Goal: Information Seeking & Learning: Learn about a topic

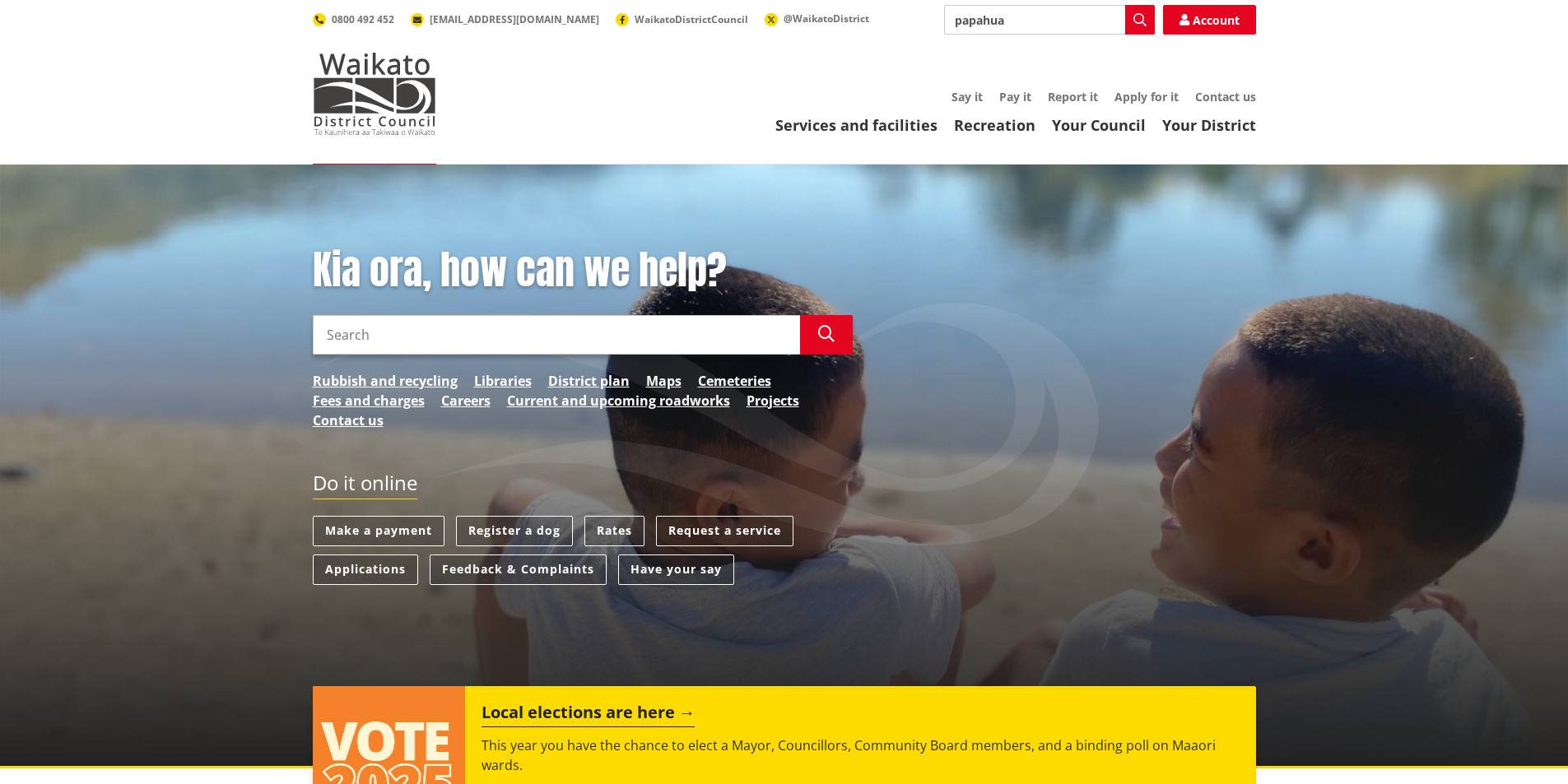
type input "papahua"
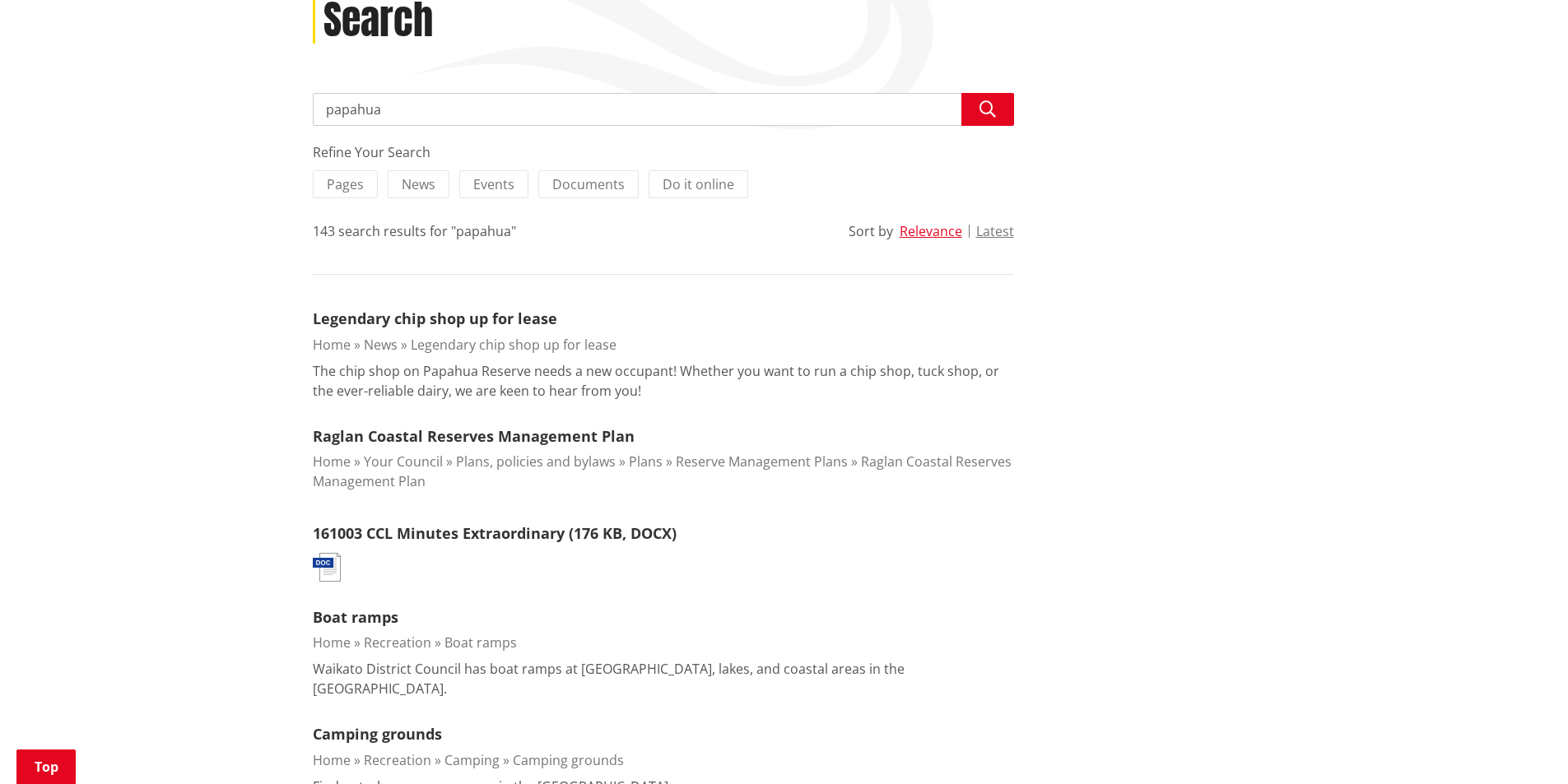
scroll to position [247, 0]
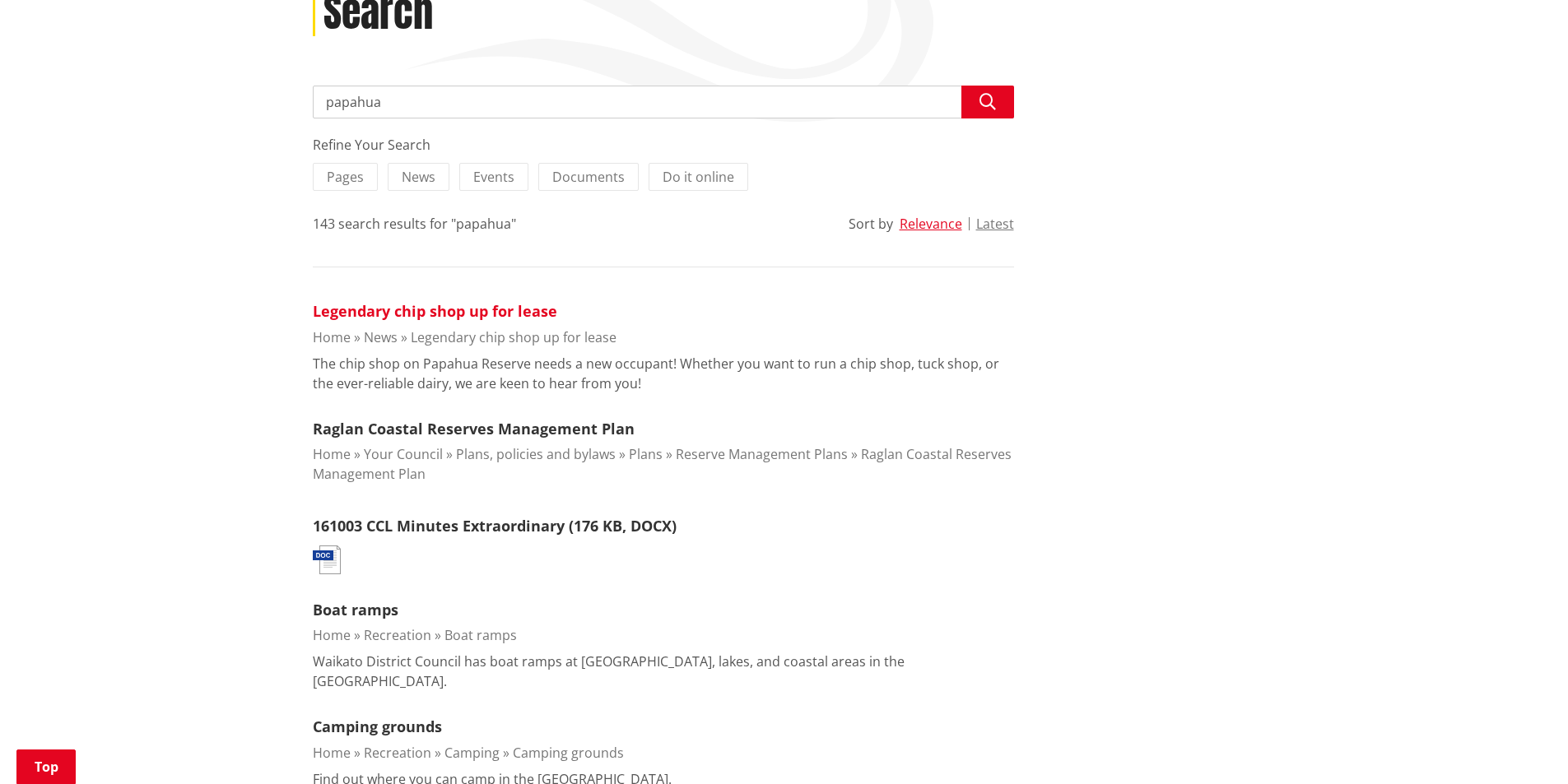
click at [375, 314] on link "Legendary chip shop up for lease" at bounding box center [435, 311] width 244 height 20
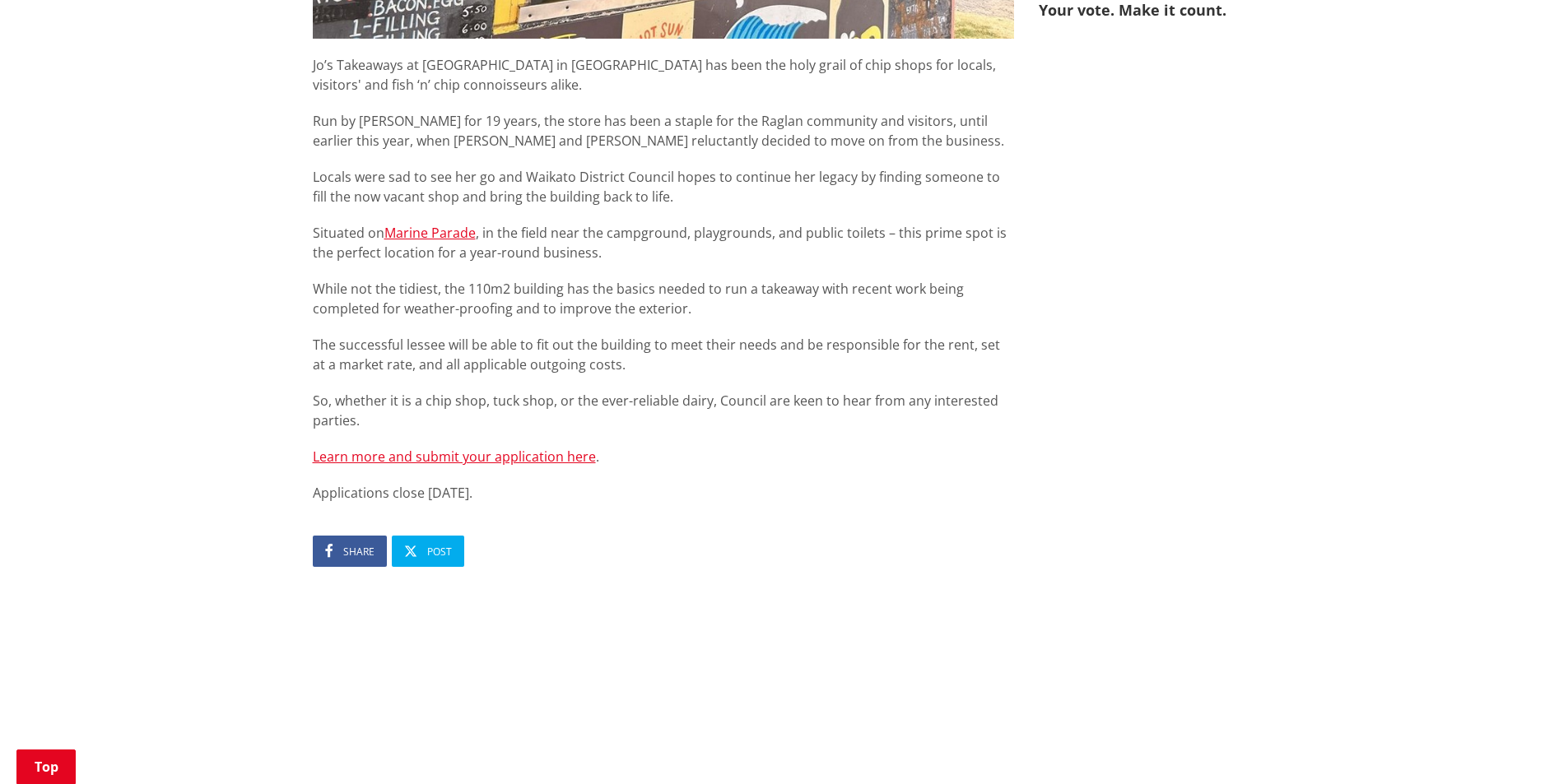
scroll to position [987, 0]
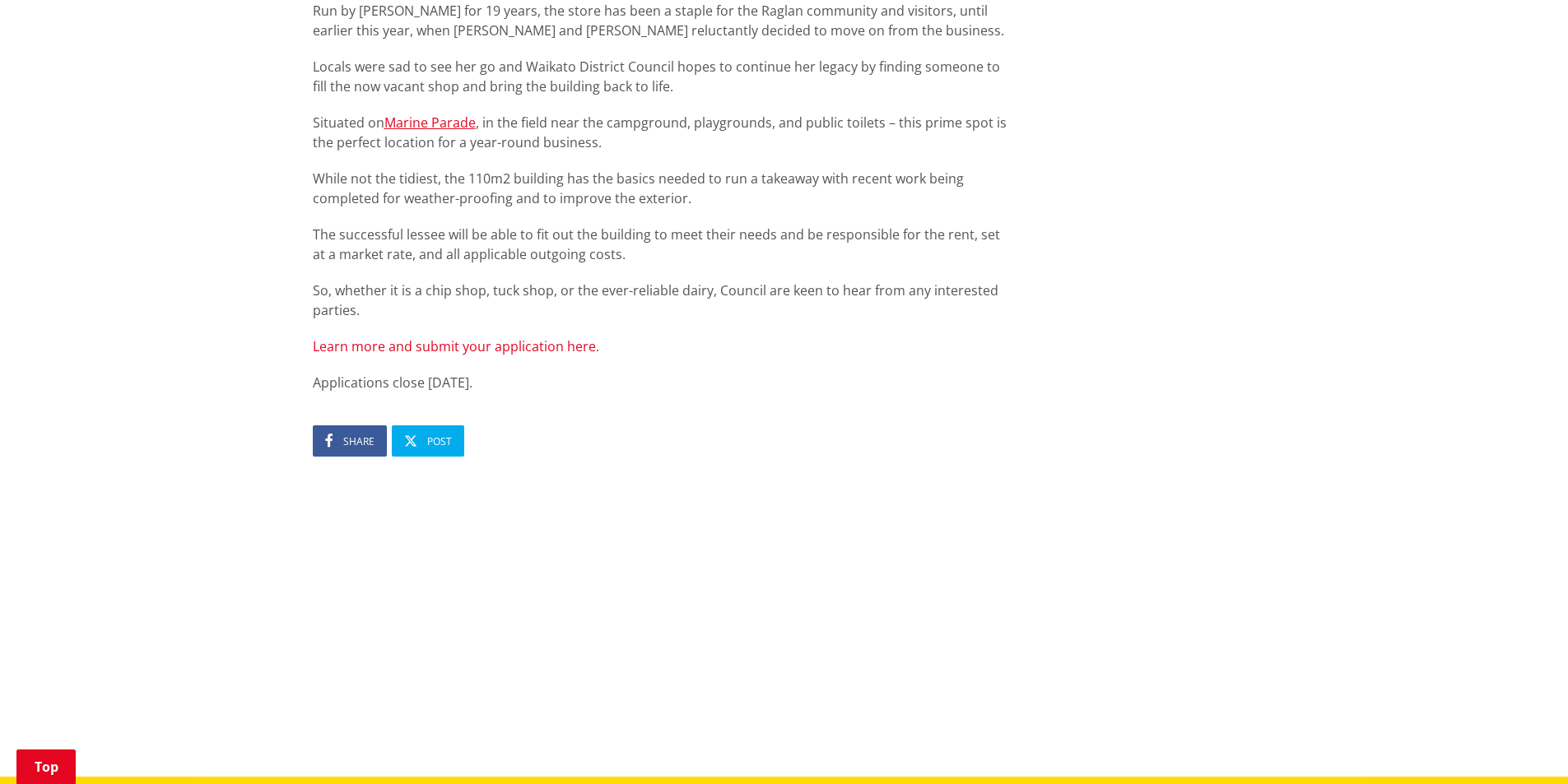
click at [488, 344] on link "Learn more and submit your application here" at bounding box center [454, 346] width 283 height 18
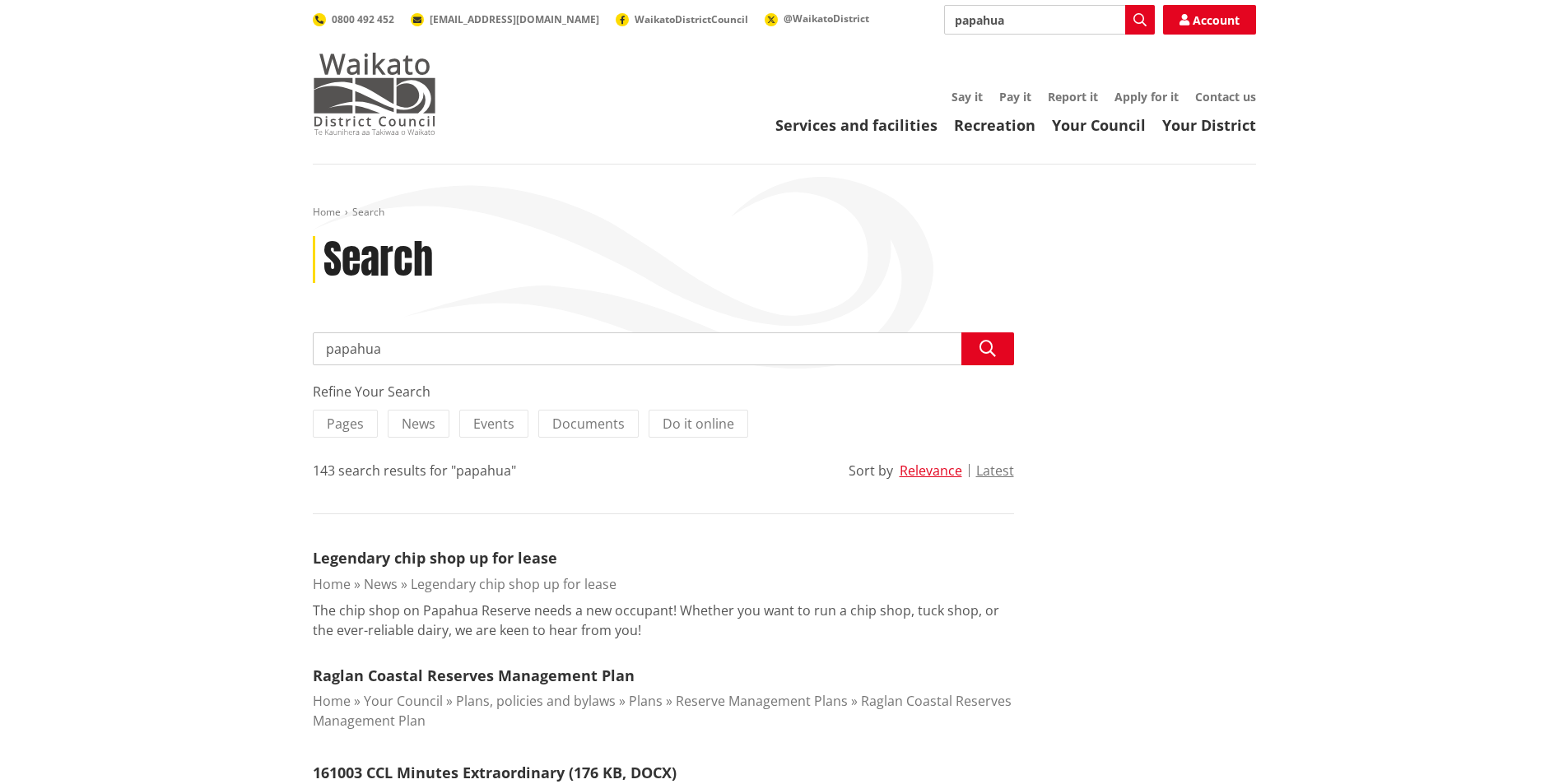
click at [378, 69] on img at bounding box center [374, 93] width 124 height 82
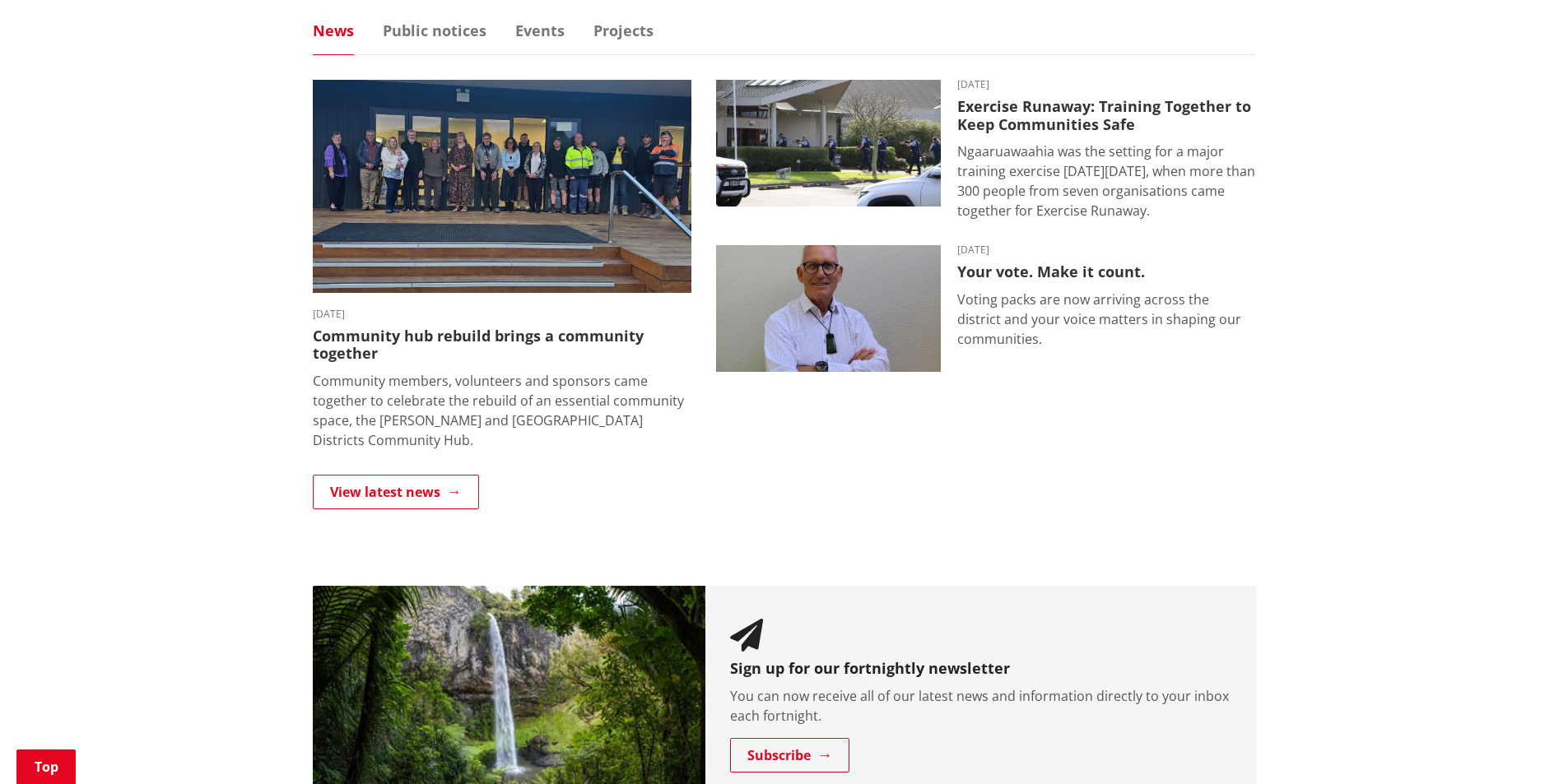
scroll to position [1070, 0]
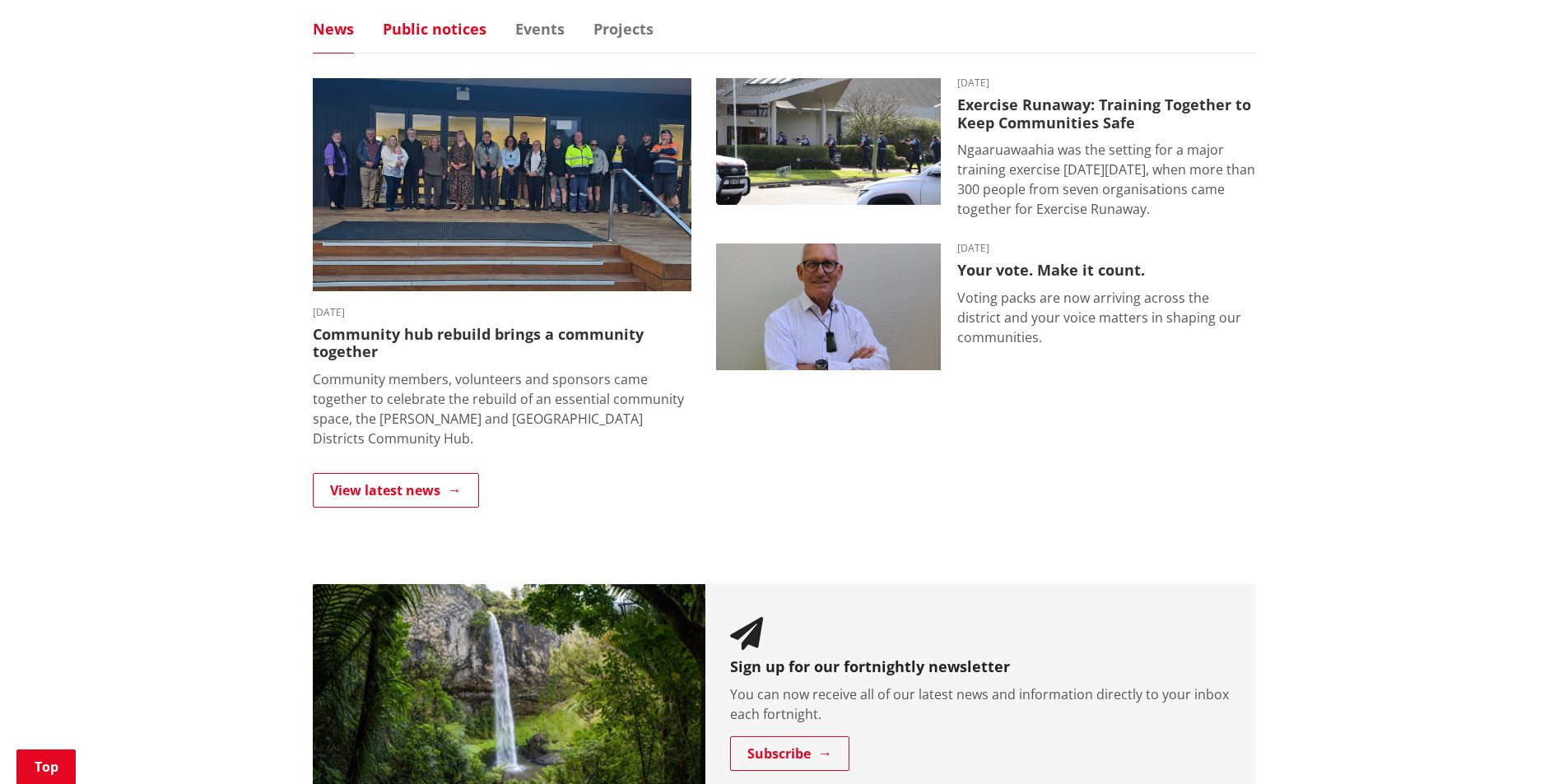
click at [403, 31] on link "Public notices" at bounding box center [434, 29] width 104 height 14
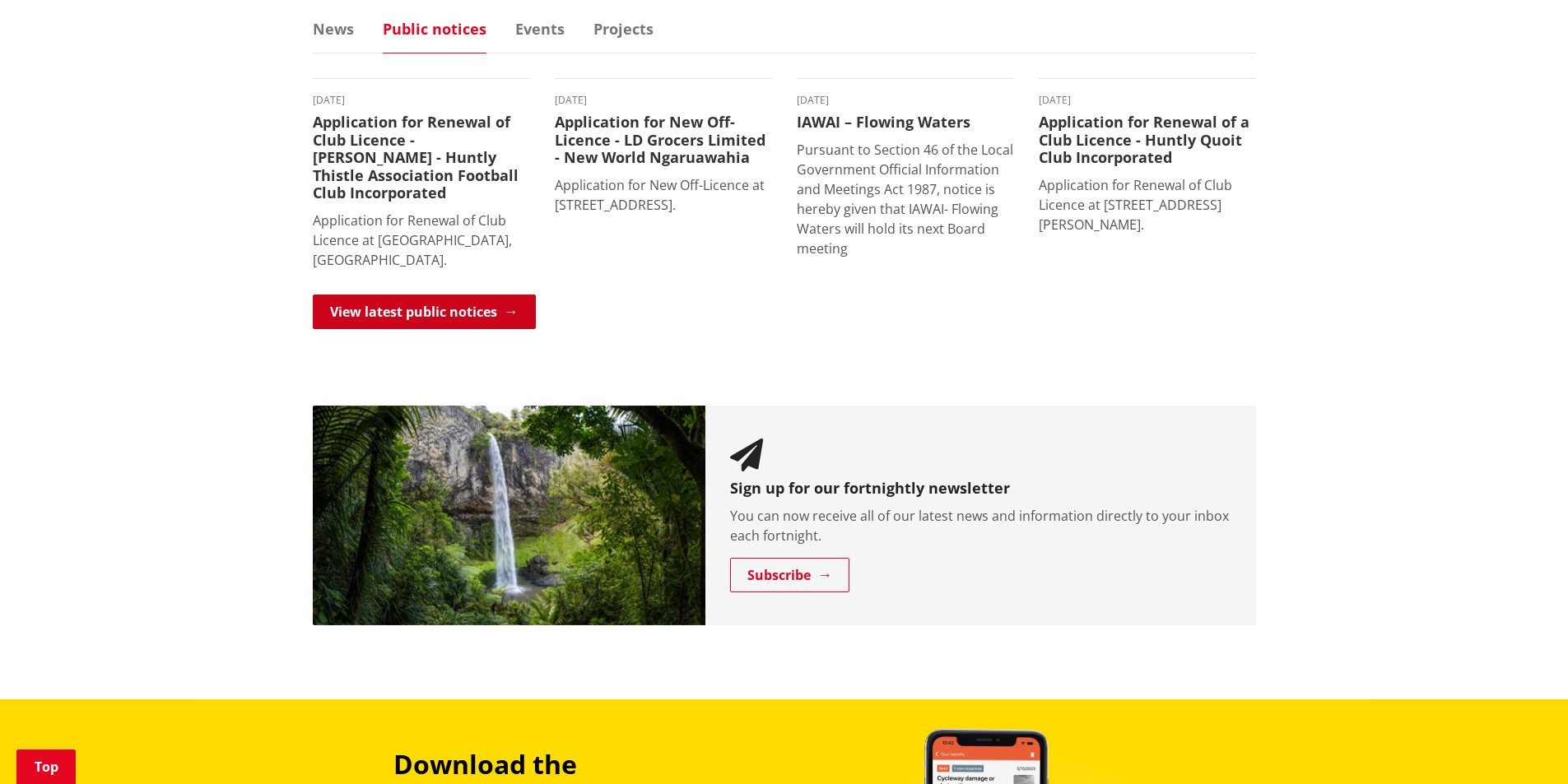
click at [446, 301] on link "View latest public notices" at bounding box center [424, 312] width 223 height 34
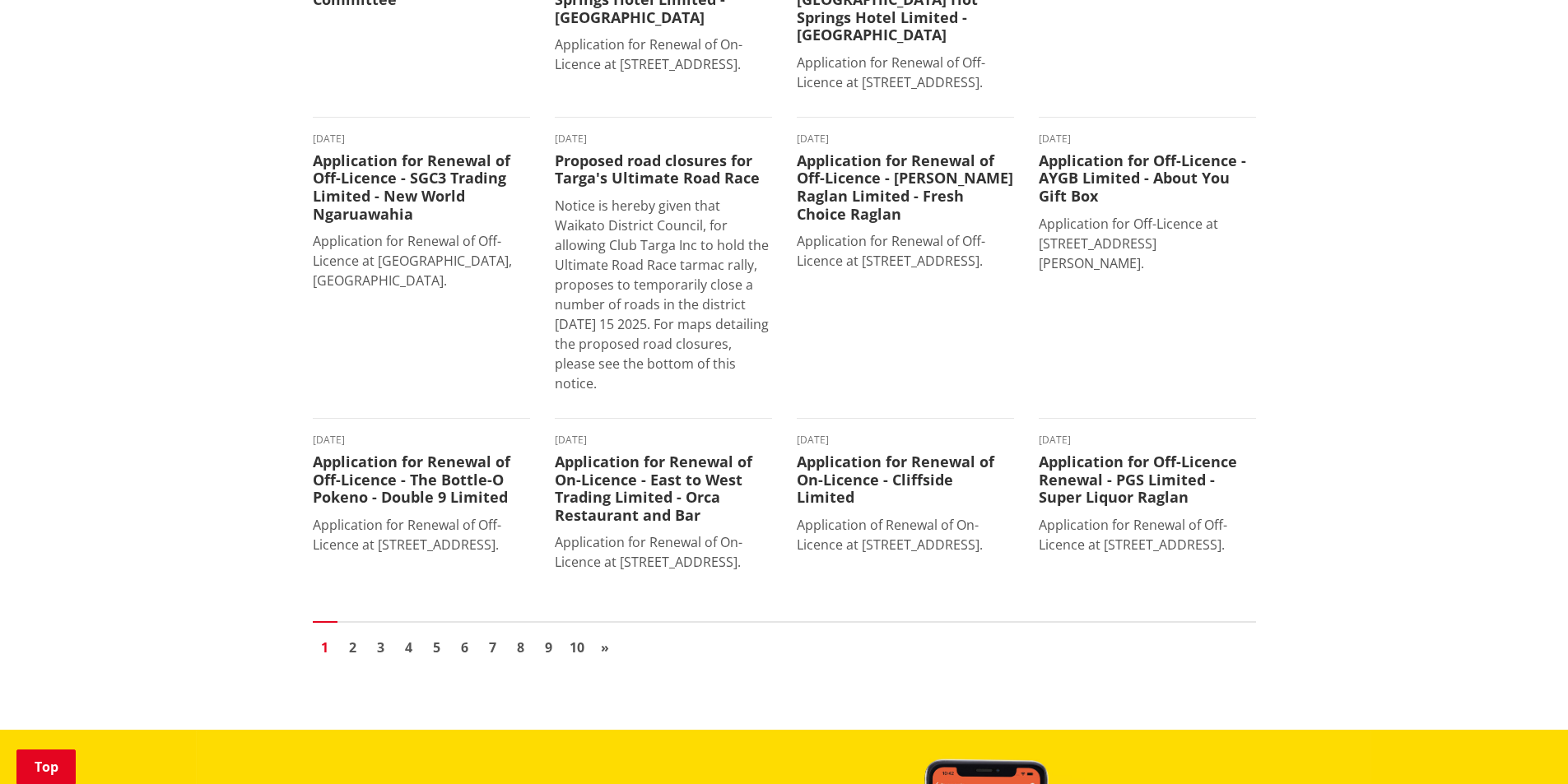
scroll to position [1152, 0]
